Goal: Information Seeking & Learning: Learn about a topic

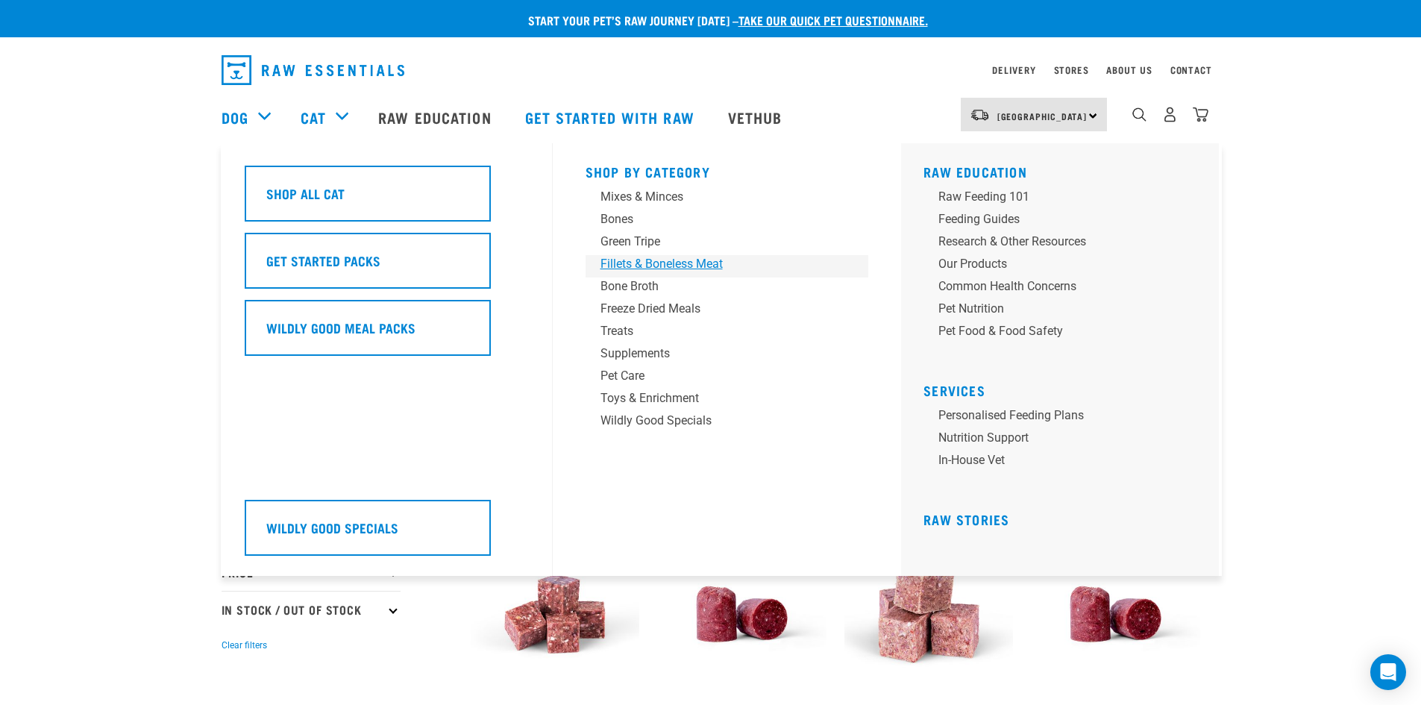
click at [659, 262] on div "Fillets & Boneless Meat" at bounding box center [717, 264] width 233 height 18
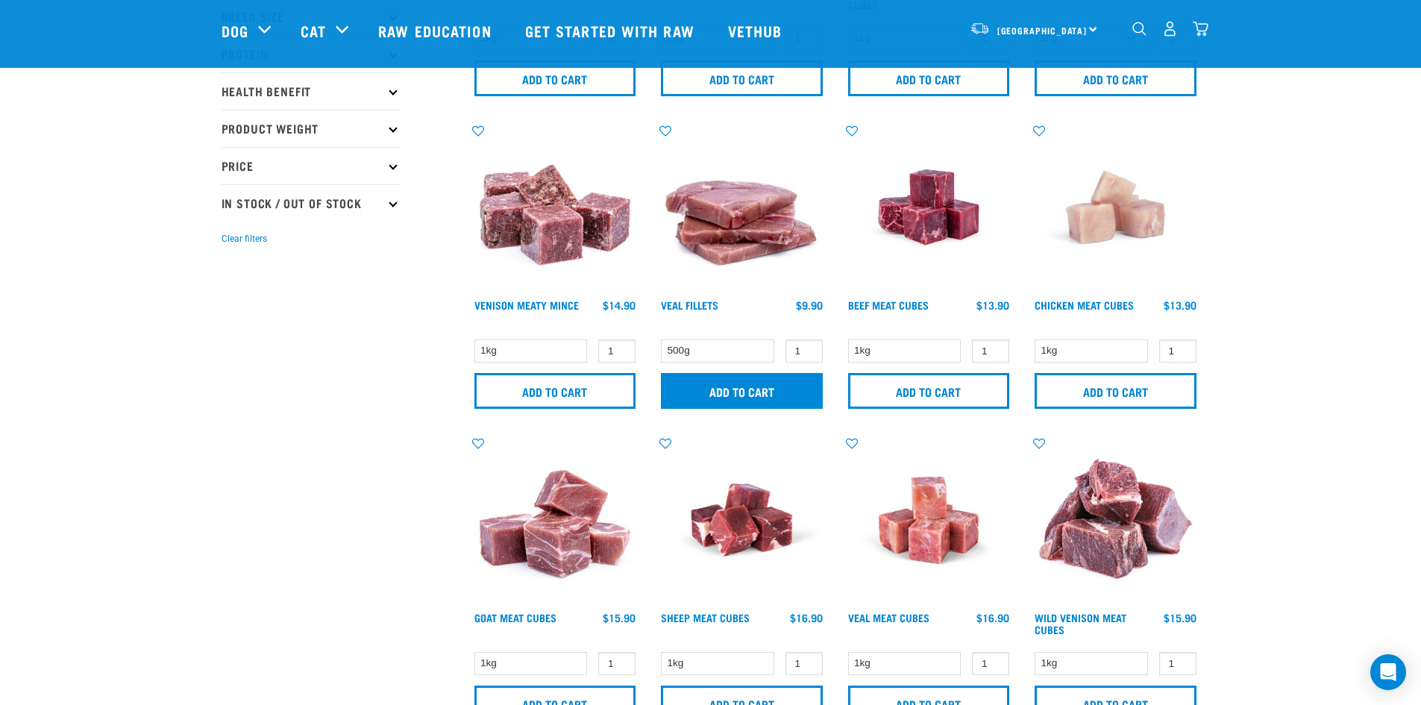
scroll to position [298, 0]
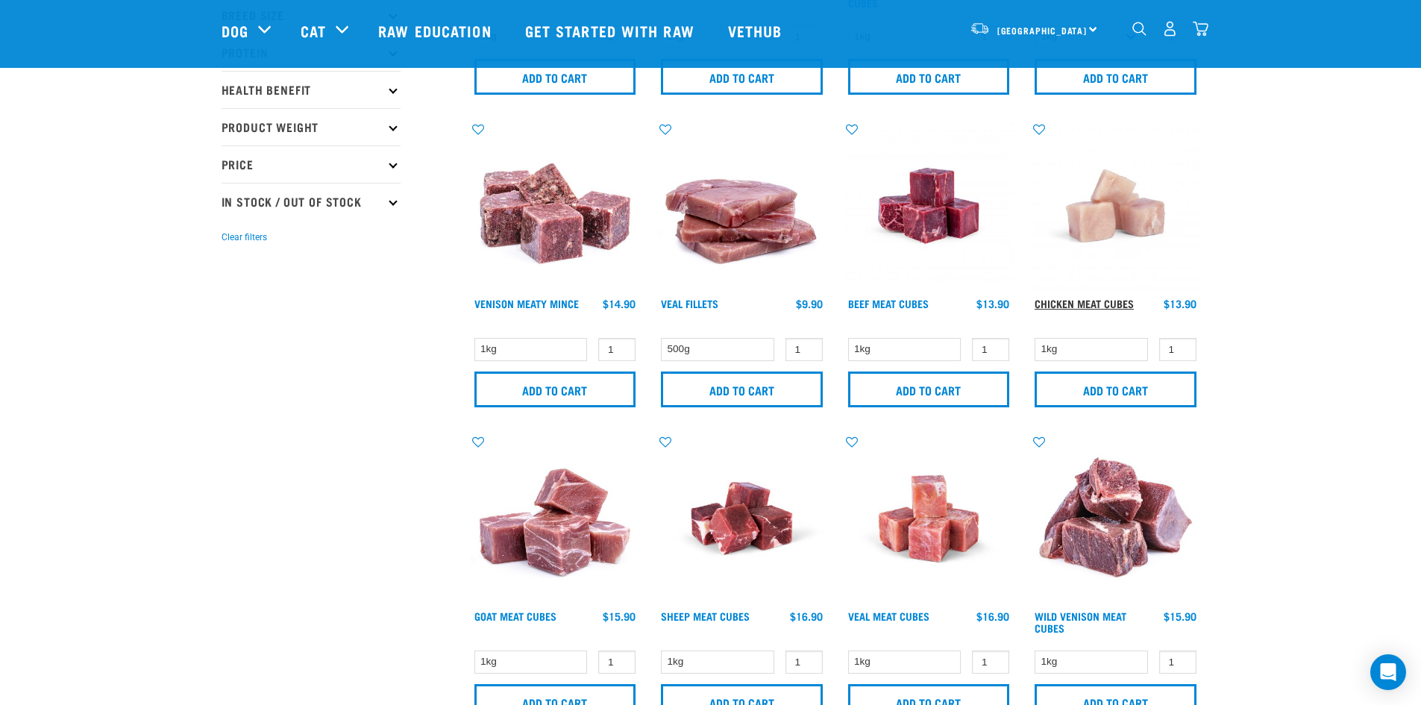
click at [1082, 301] on link "Chicken Meat Cubes" at bounding box center [1084, 303] width 99 height 5
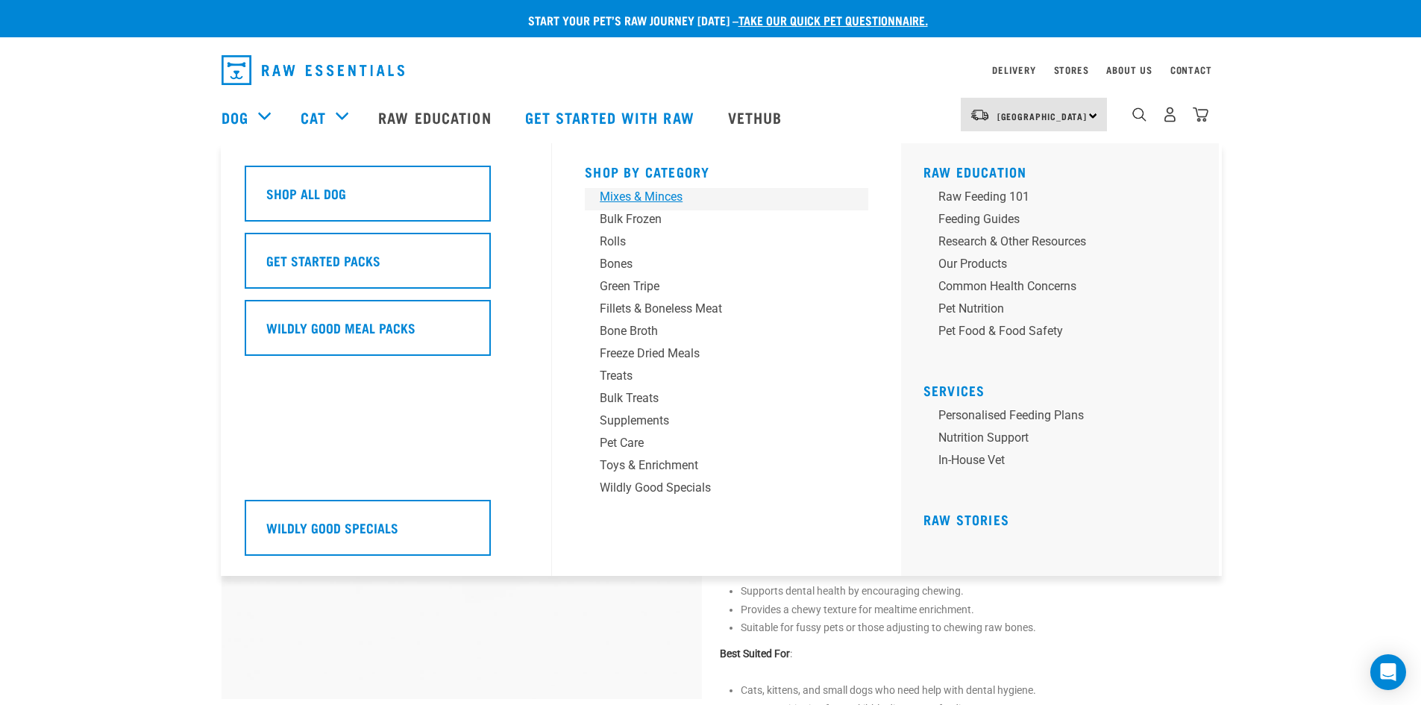
click at [656, 191] on div "Mixes & Minces" at bounding box center [716, 197] width 233 height 18
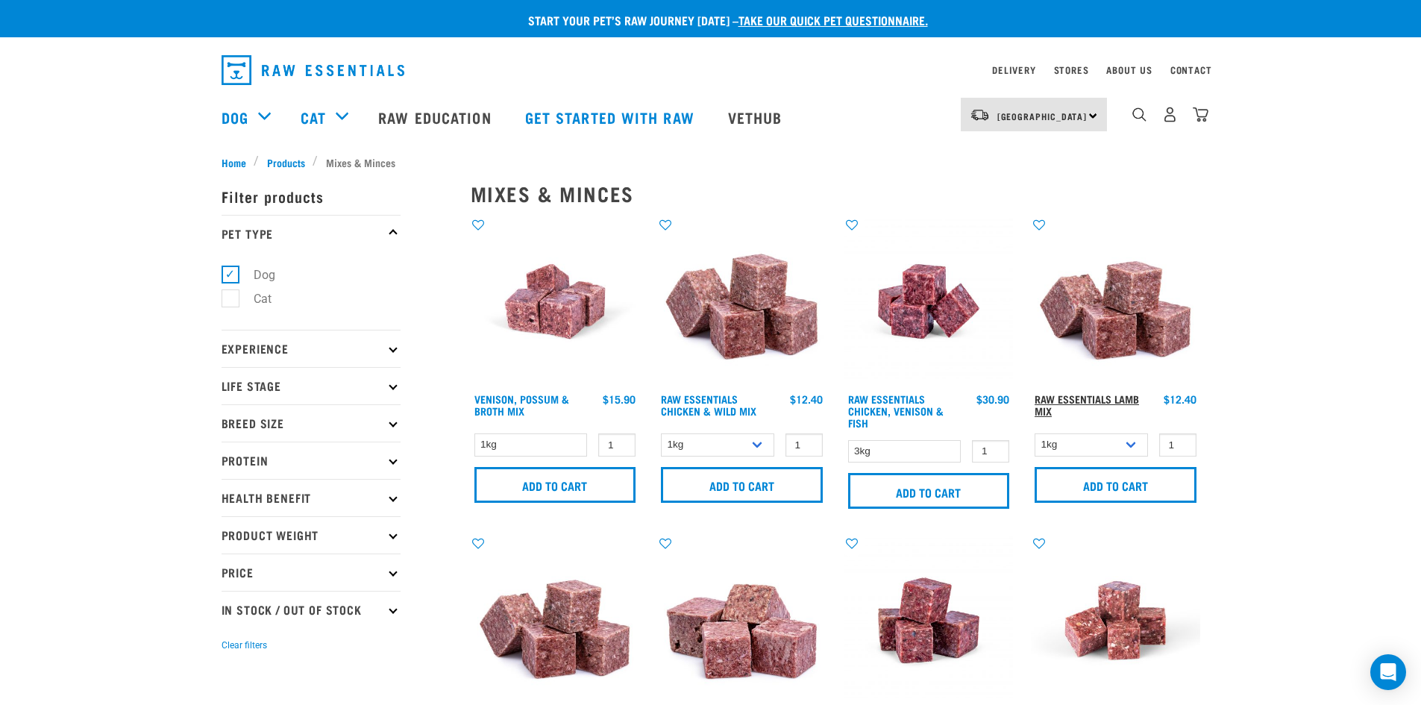
click at [1094, 399] on link "Raw Essentials Lamb Mix" at bounding box center [1087, 404] width 104 height 17
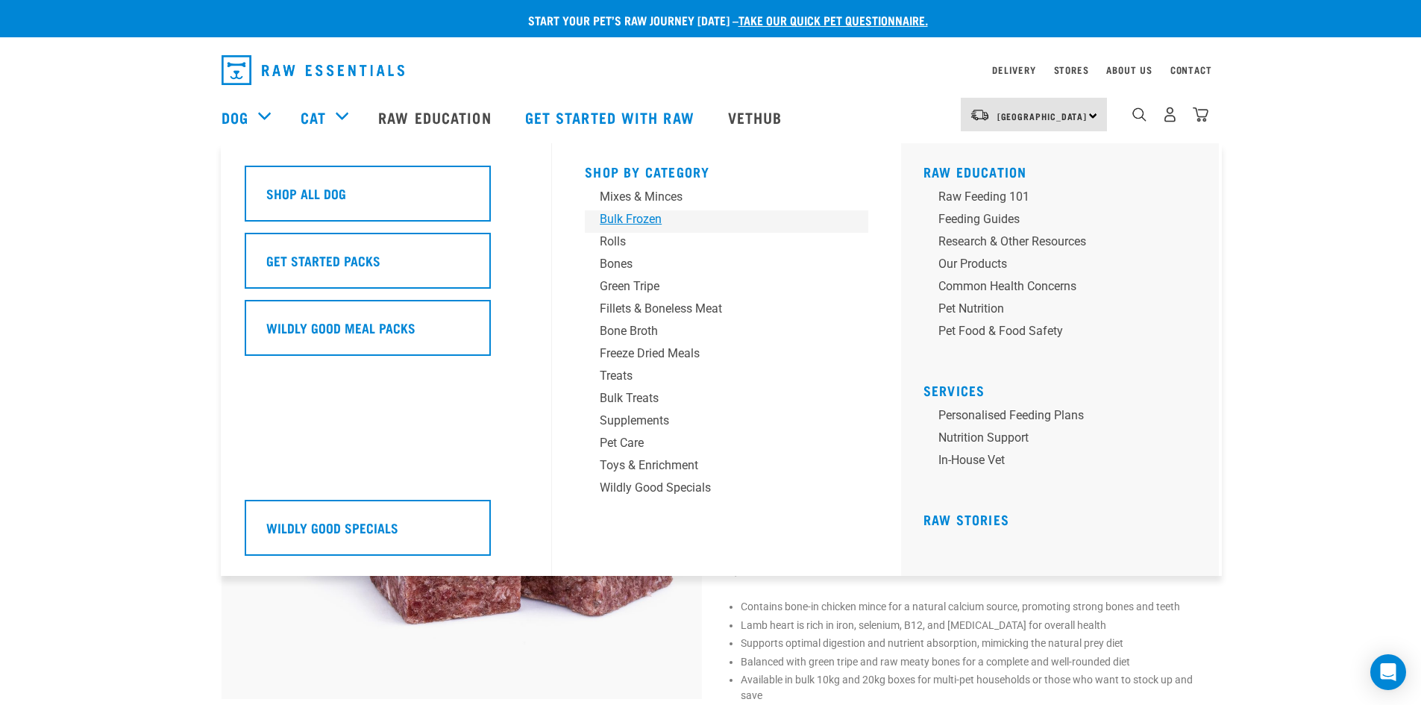
click at [617, 215] on div "Bulk Frozen" at bounding box center [716, 219] width 233 height 18
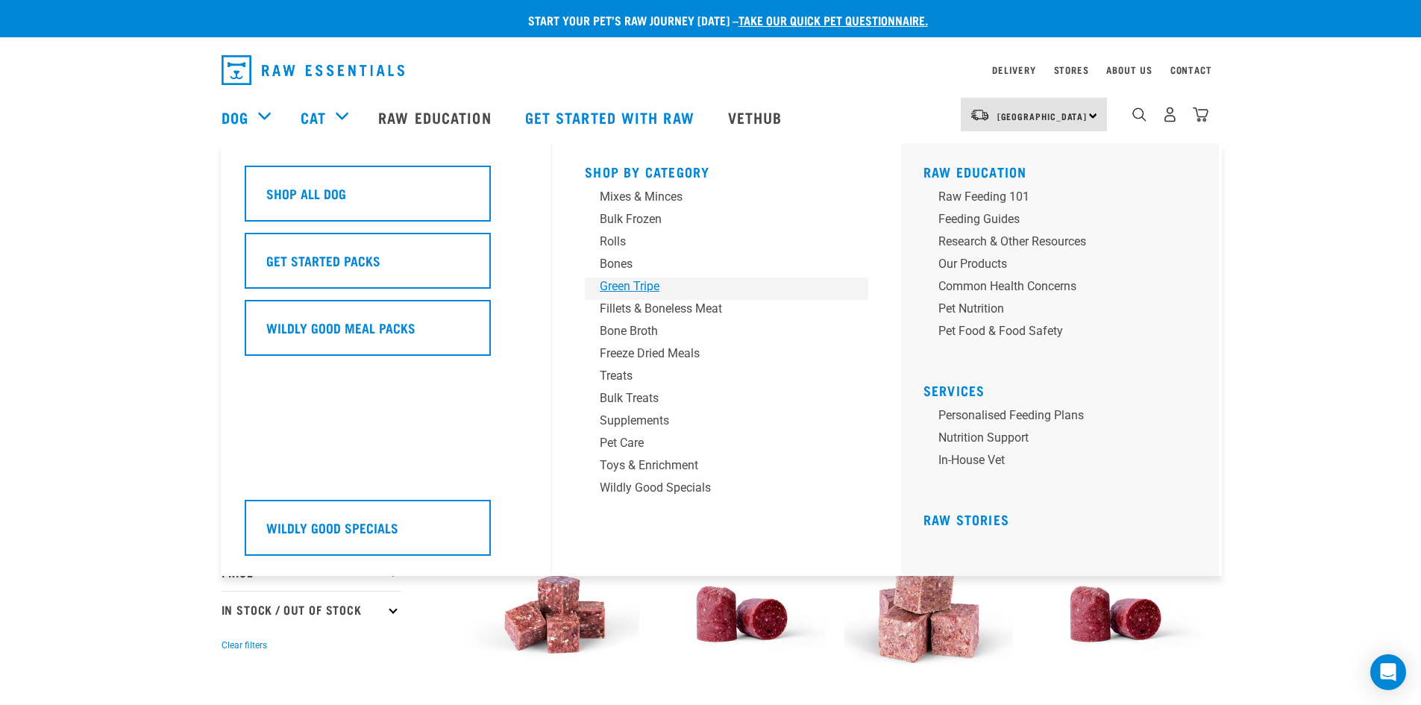
click at [633, 284] on div "Green Tripe" at bounding box center [716, 287] width 233 height 18
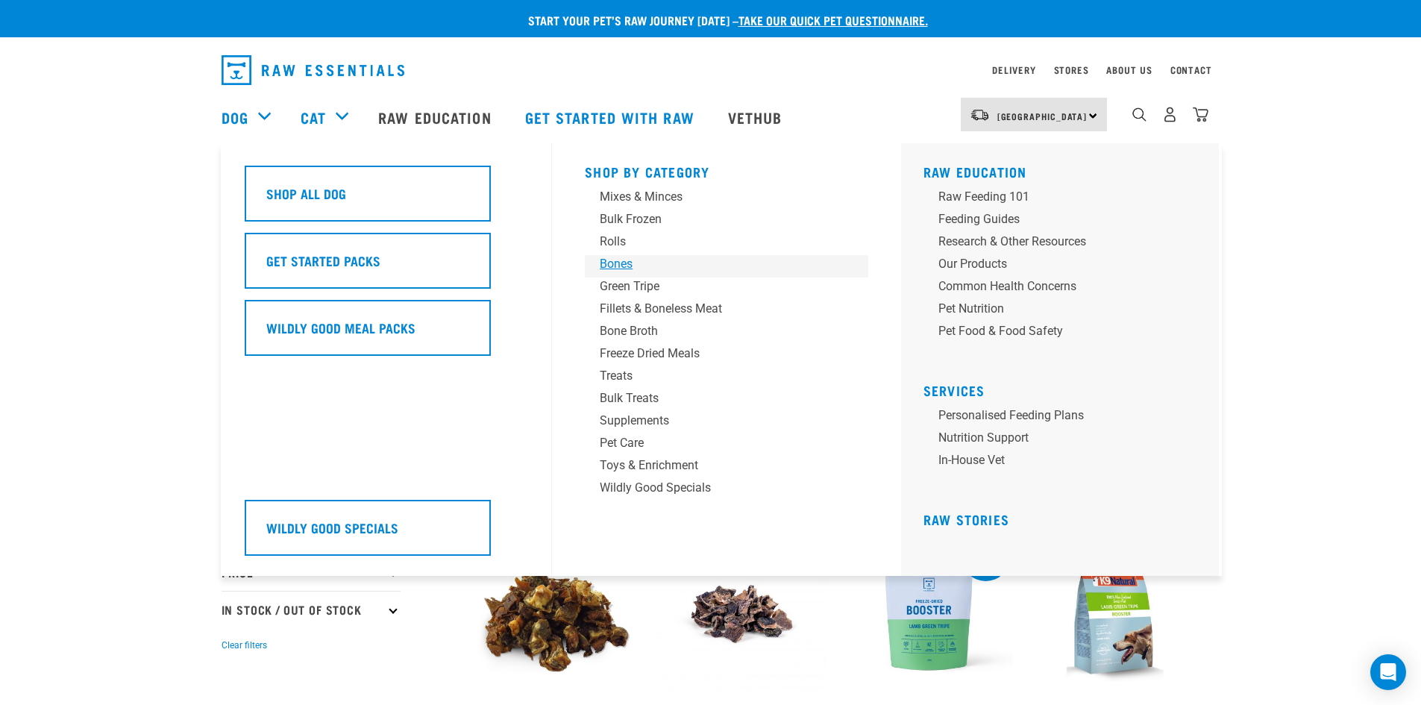
click at [621, 263] on div "Bones" at bounding box center [716, 264] width 233 height 18
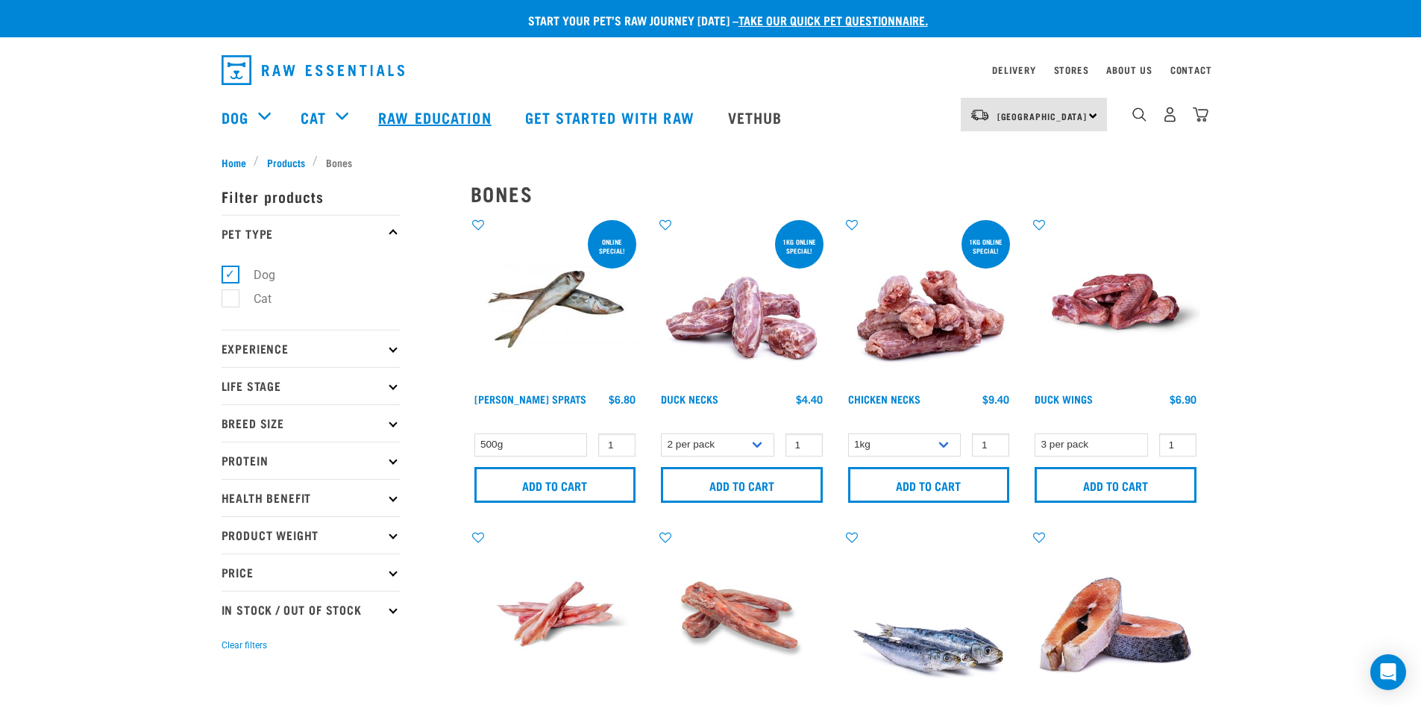
click at [409, 113] on link "Raw Education" at bounding box center [436, 117] width 146 height 60
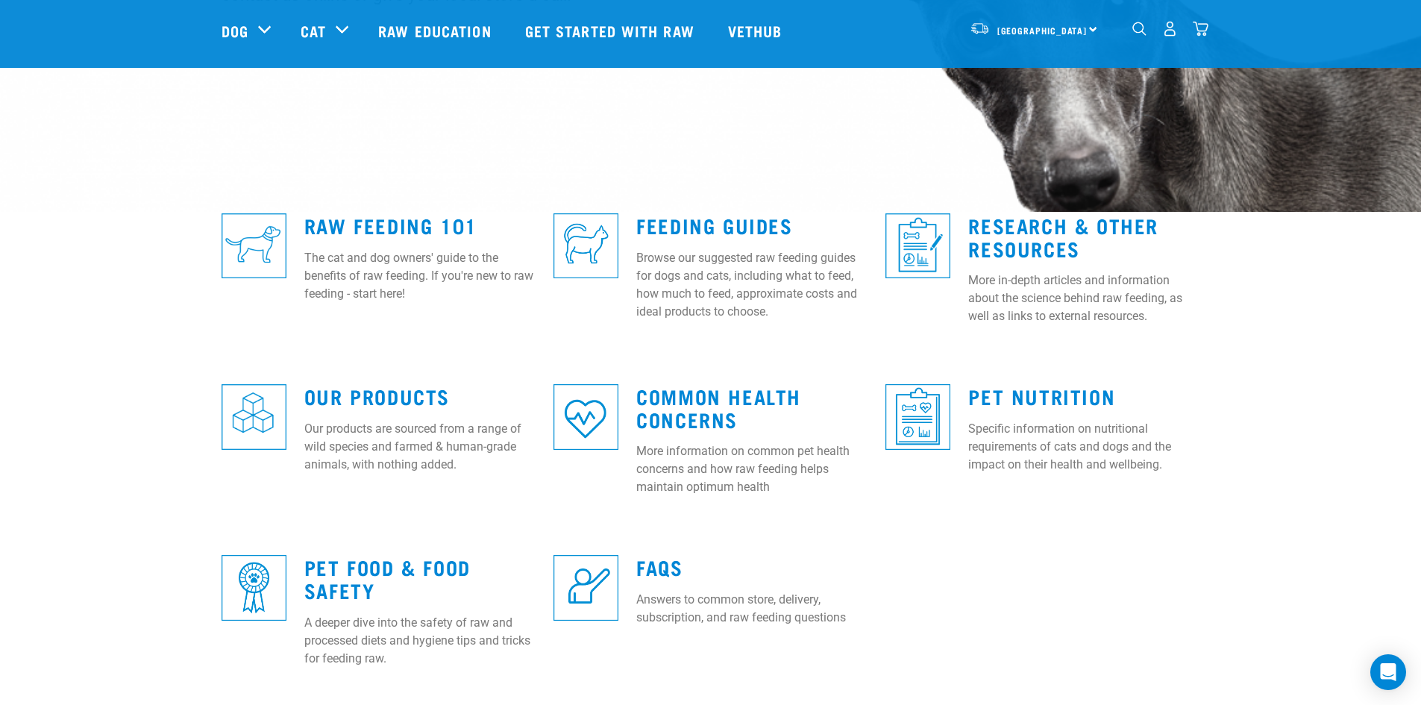
scroll to position [298, 0]
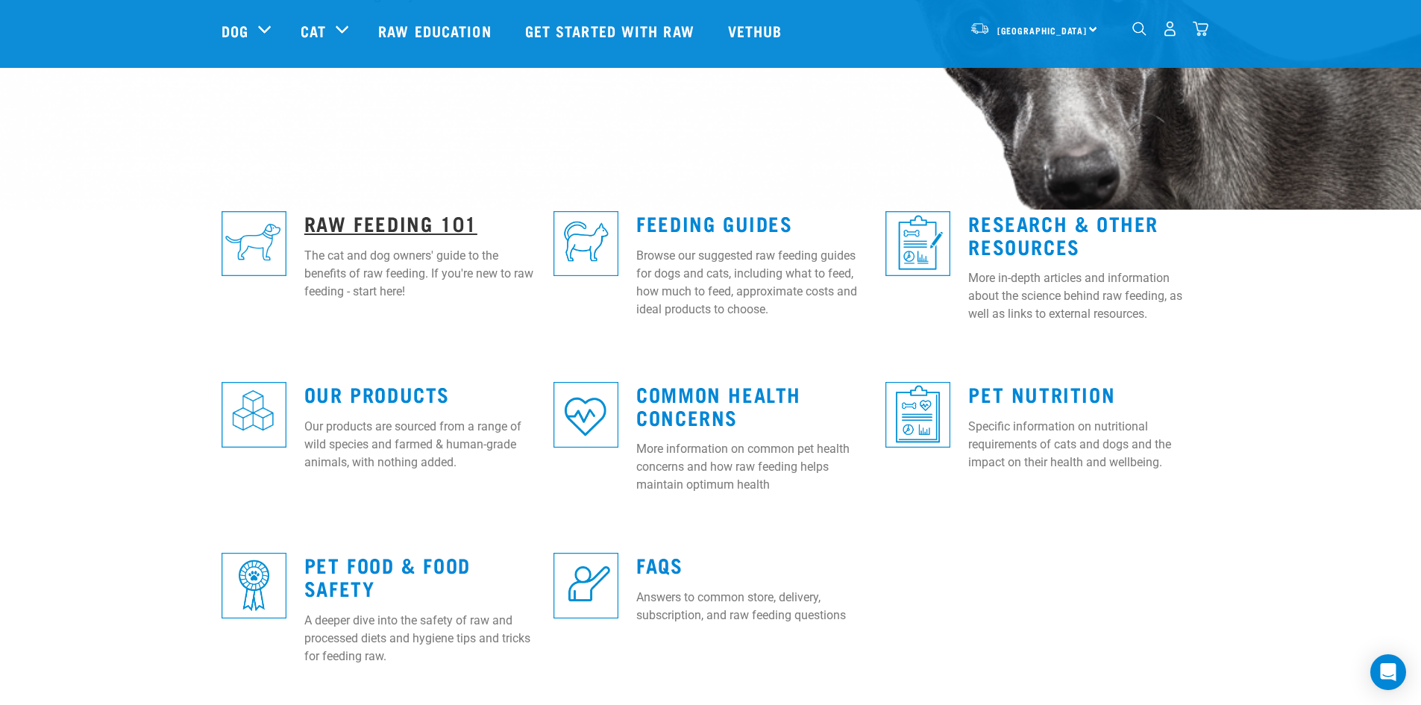
click at [377, 224] on link "Raw Feeding 101" at bounding box center [390, 222] width 173 height 11
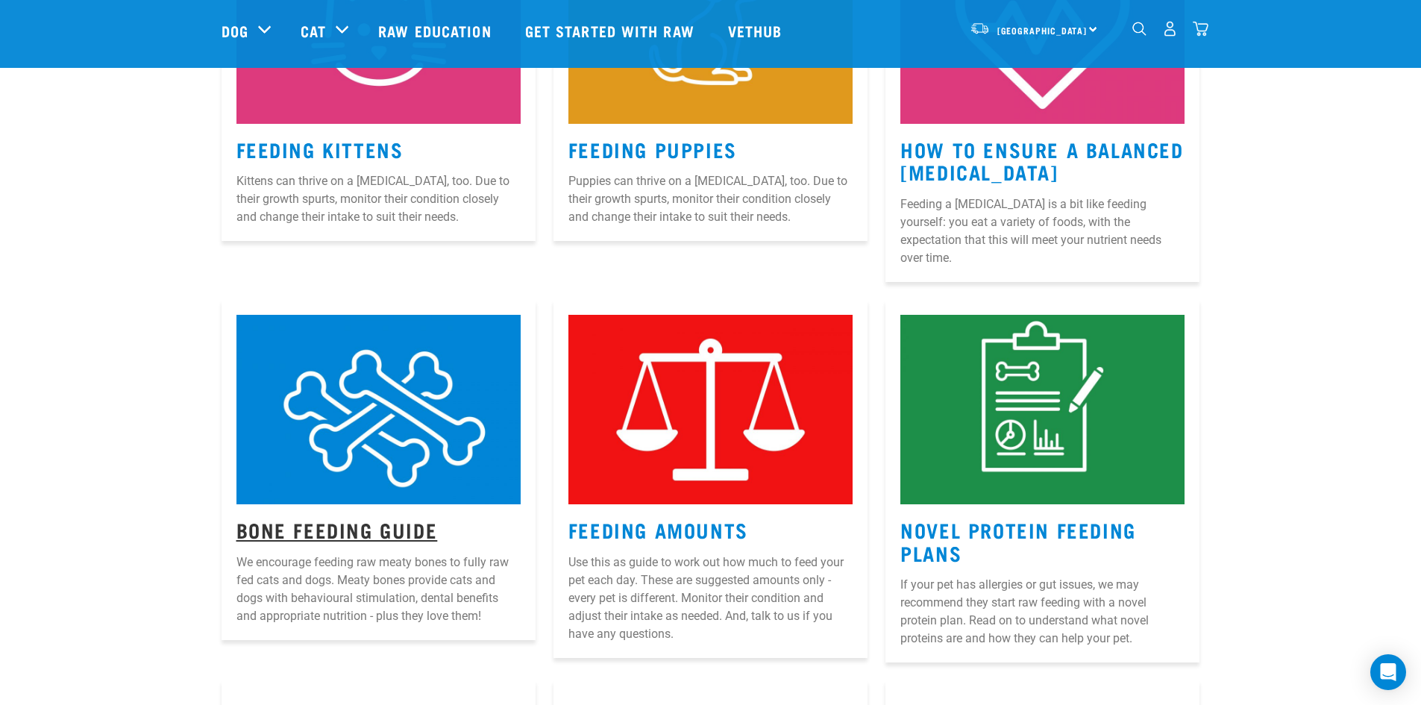
scroll to position [1194, 0]
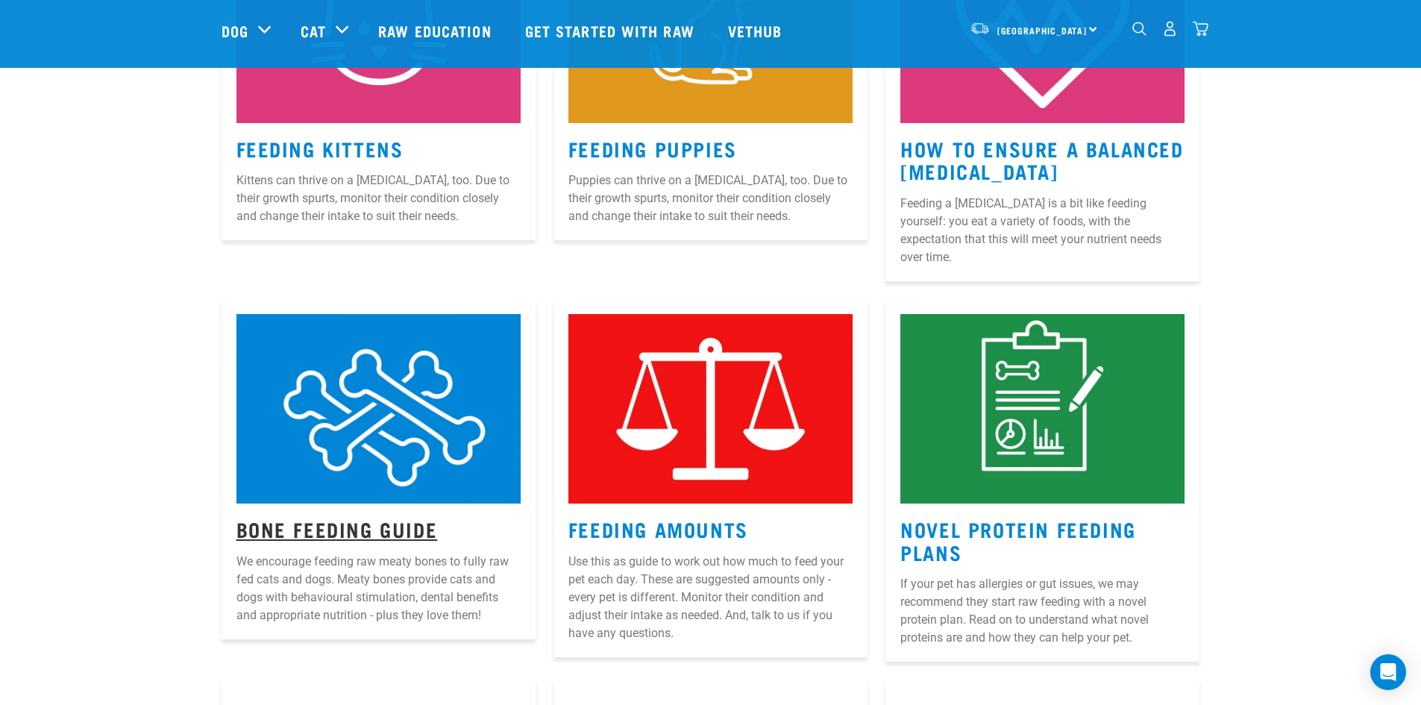
click at [359, 523] on link "Bone Feeding Guide" at bounding box center [336, 528] width 201 height 11
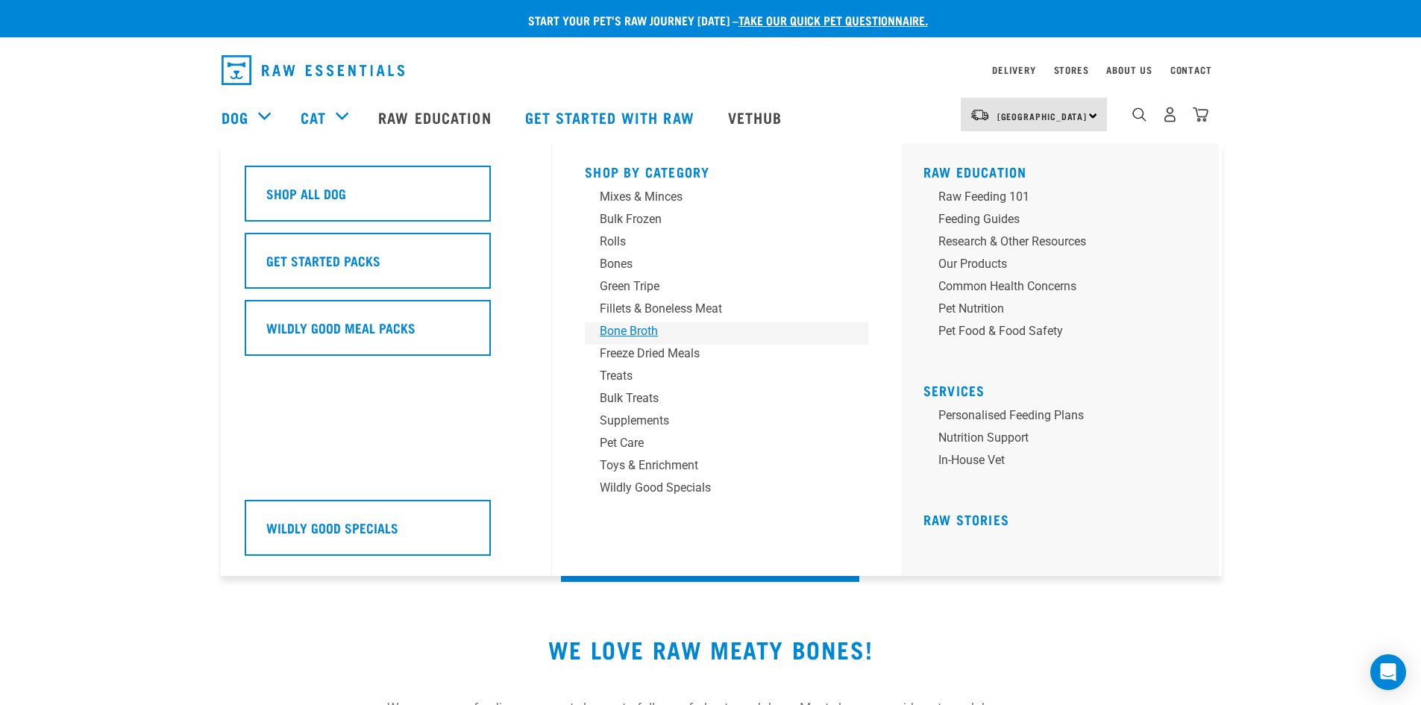
click at [618, 331] on div "Bone Broth" at bounding box center [716, 331] width 233 height 18
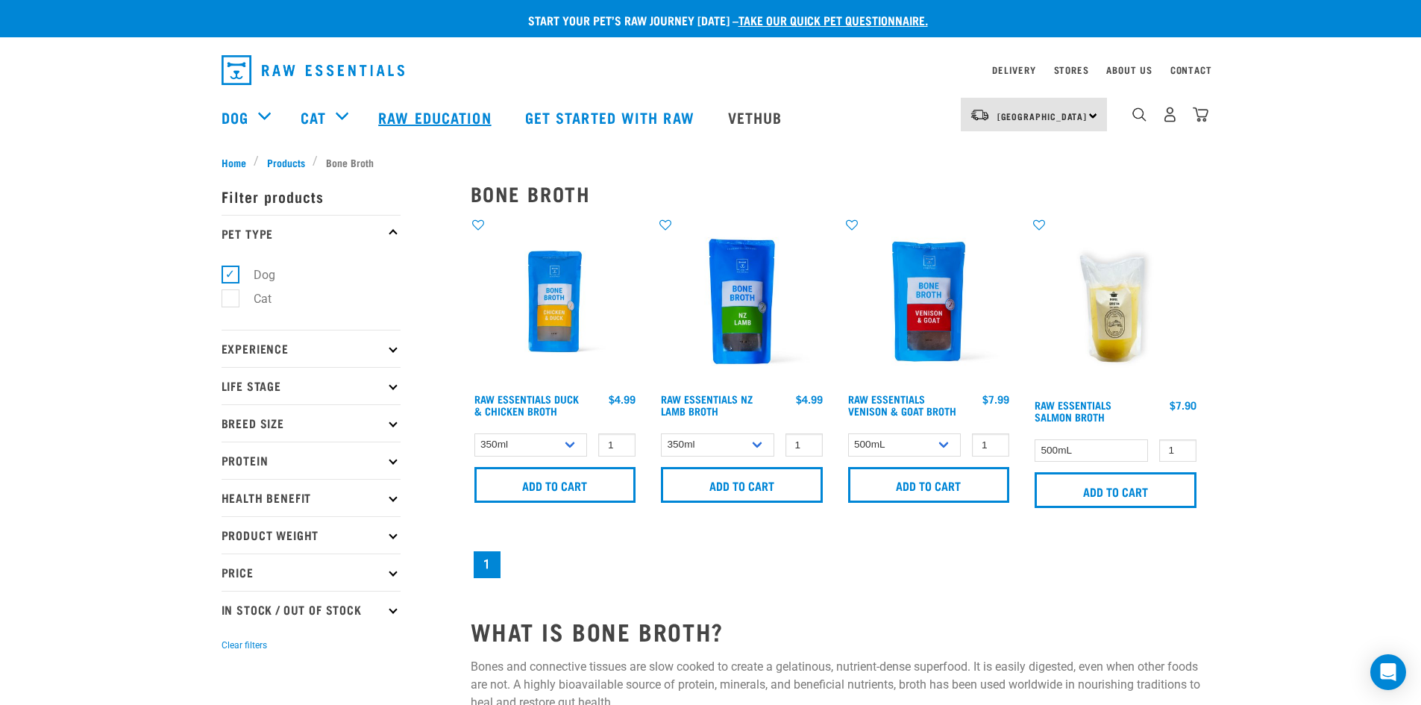
click at [413, 122] on link "Raw Education" at bounding box center [436, 117] width 146 height 60
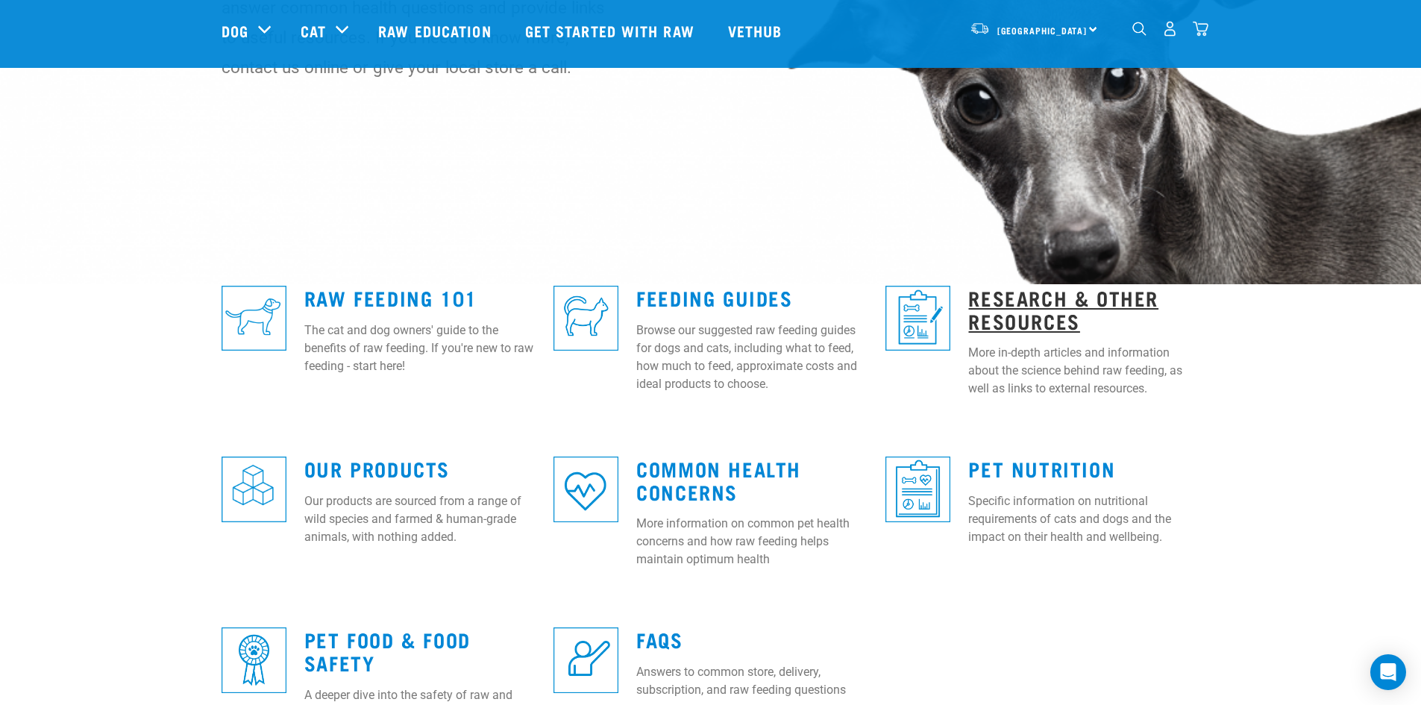
click at [1038, 314] on link "Research & Other Resources" at bounding box center [1063, 309] width 190 height 34
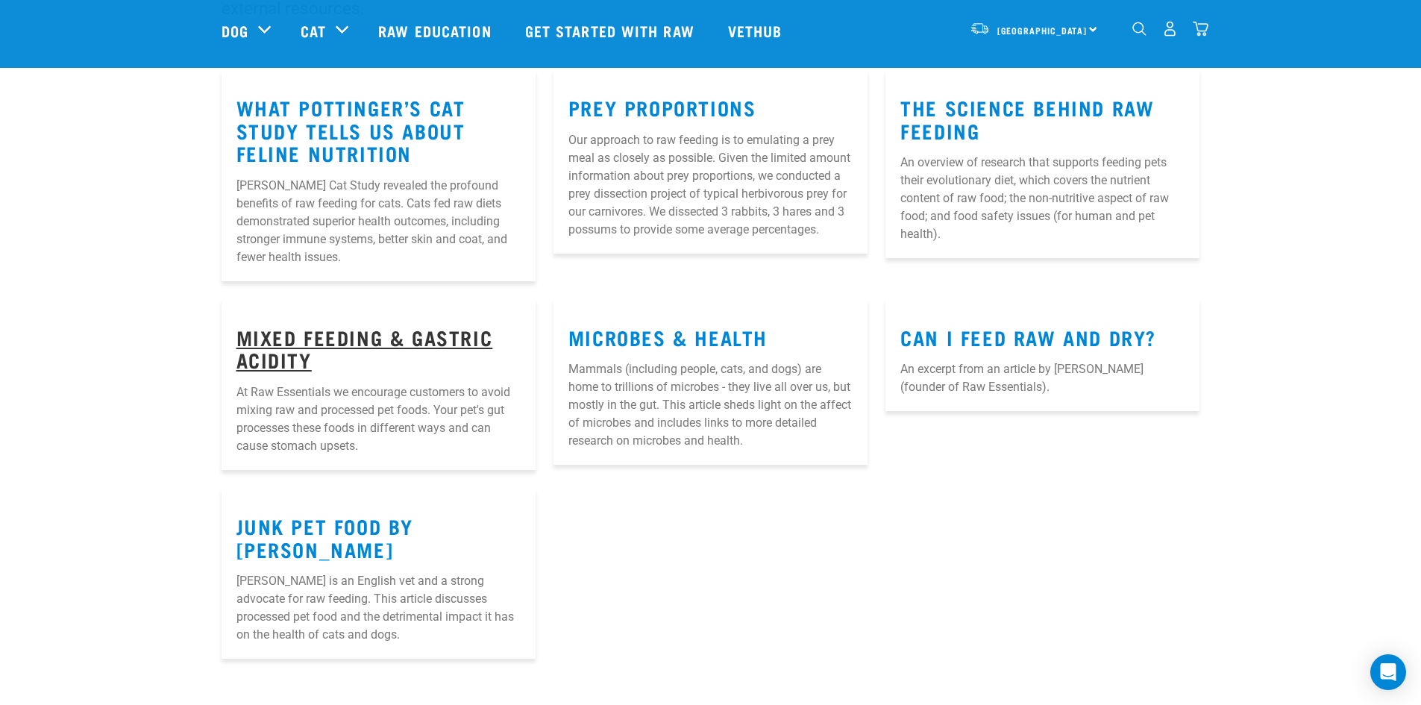
scroll to position [223, 0]
click at [397, 340] on link "Mixed Feeding & Gastric Acidity" at bounding box center [364, 347] width 257 height 34
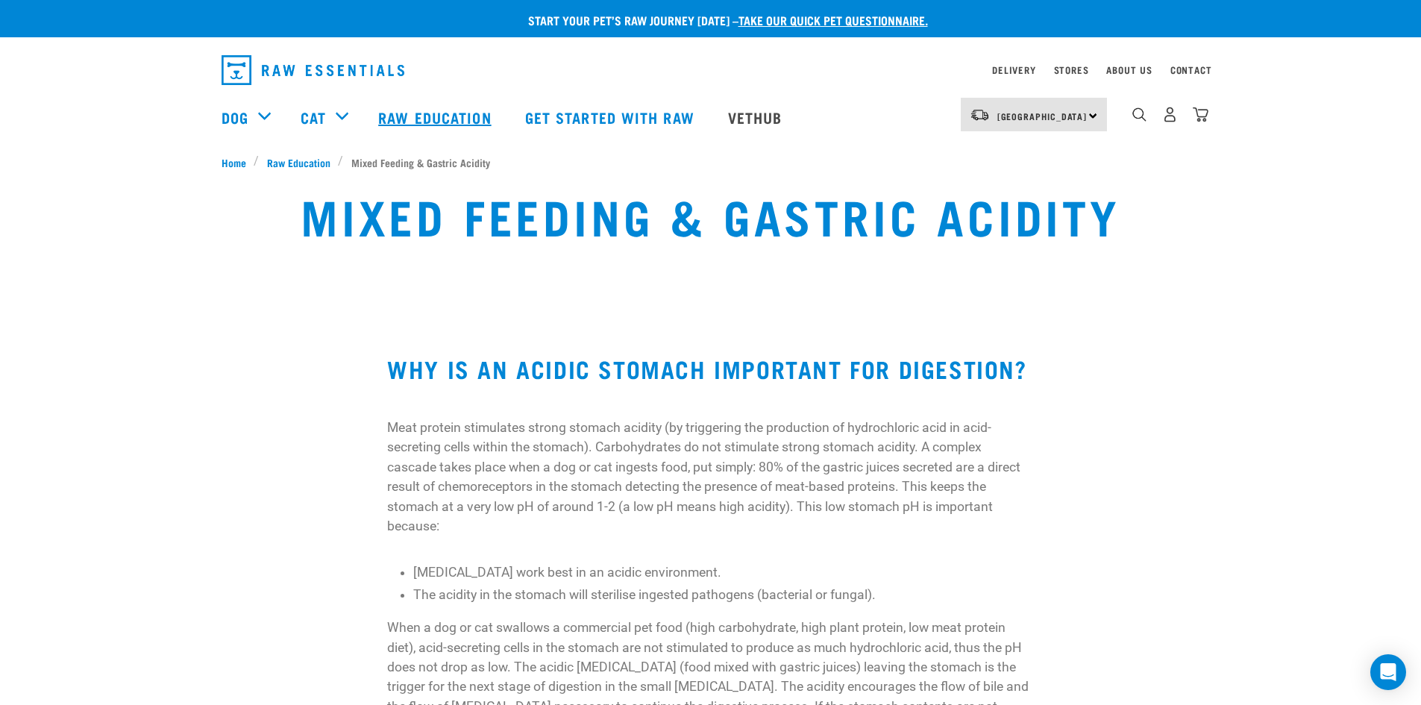
click at [397, 114] on link "Raw Education" at bounding box center [436, 117] width 146 height 60
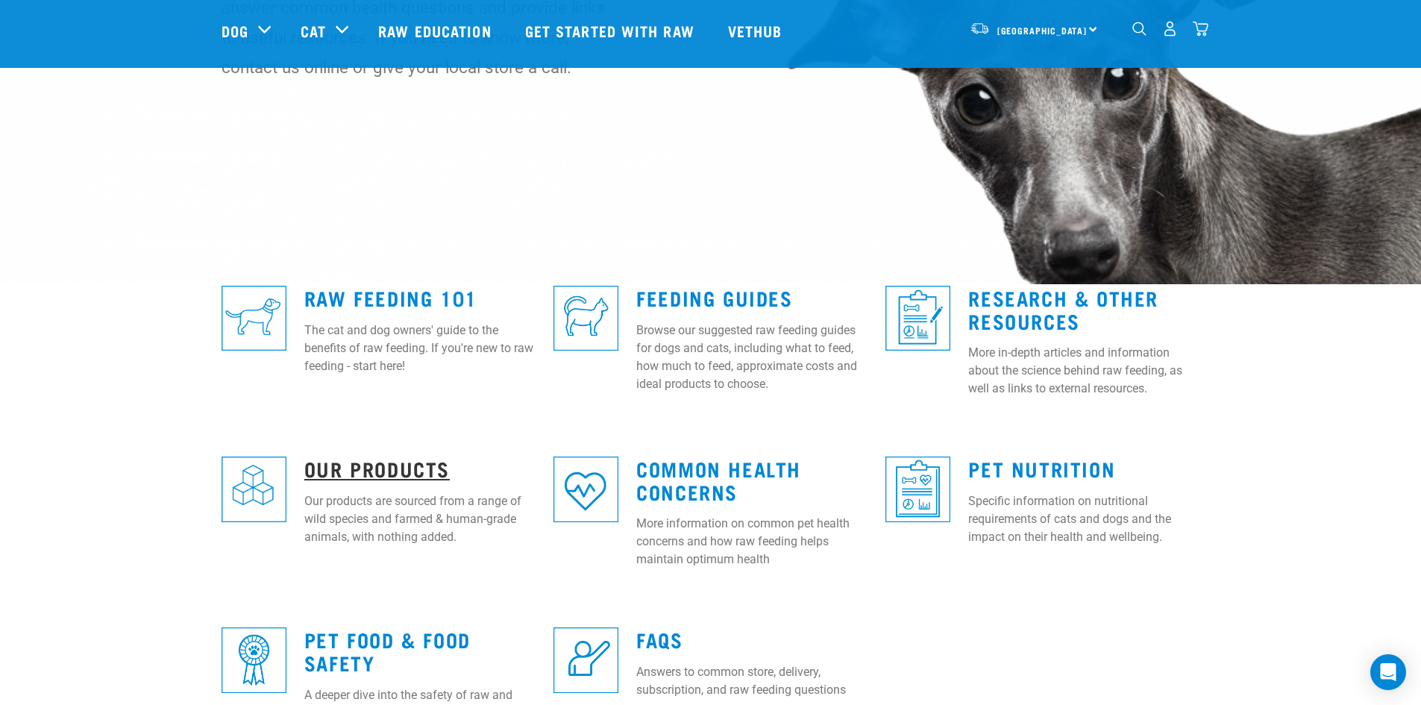
scroll to position [224, 0]
click at [360, 468] on link "Our Products" at bounding box center [376, 467] width 145 height 11
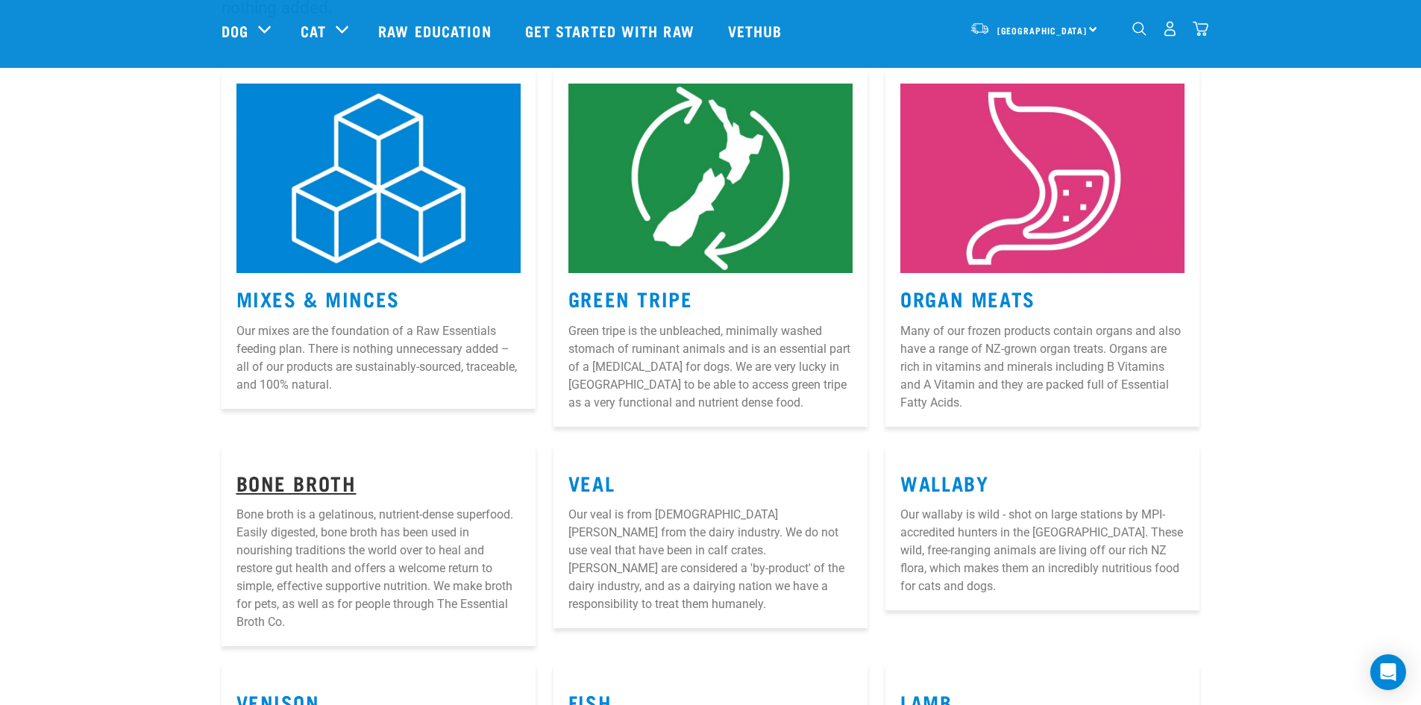
scroll to position [224, 0]
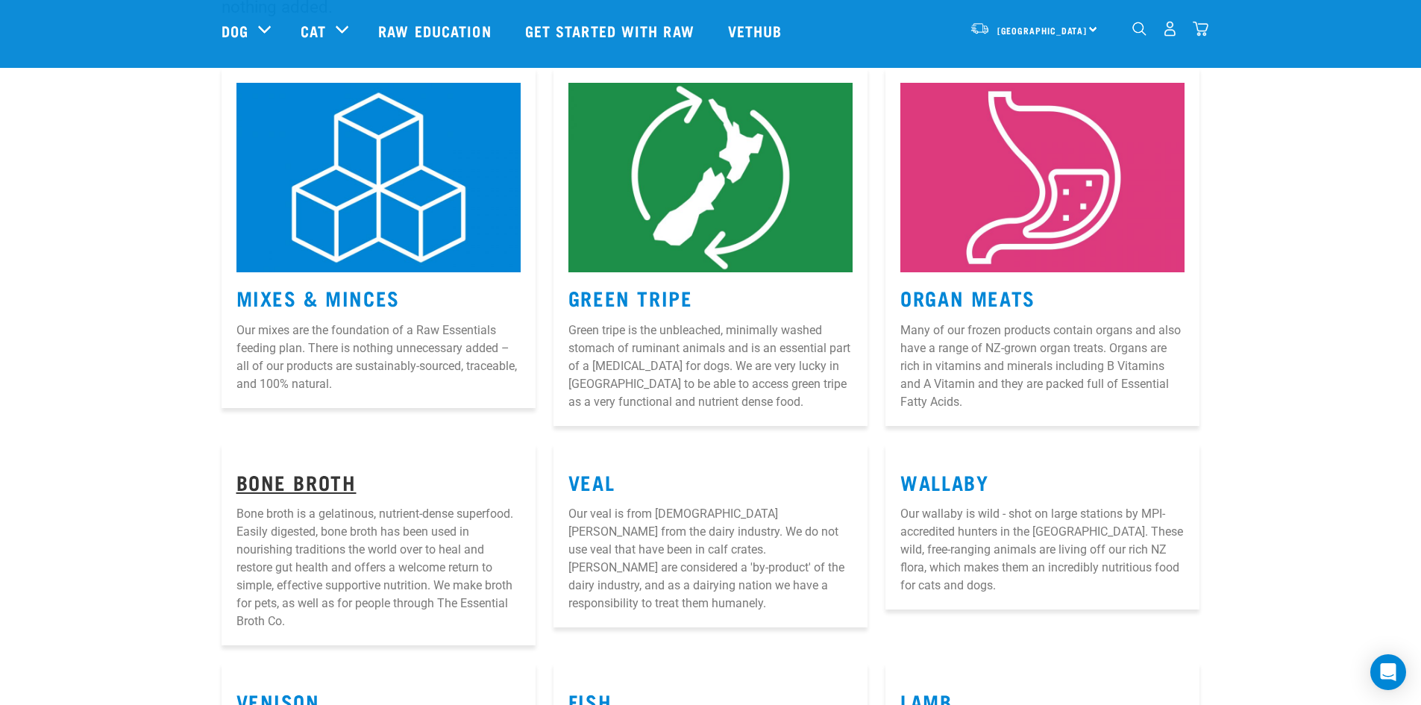
click at [339, 487] on link "Bone Broth" at bounding box center [296, 481] width 120 height 11
